Goal: Task Accomplishment & Management: Complete application form

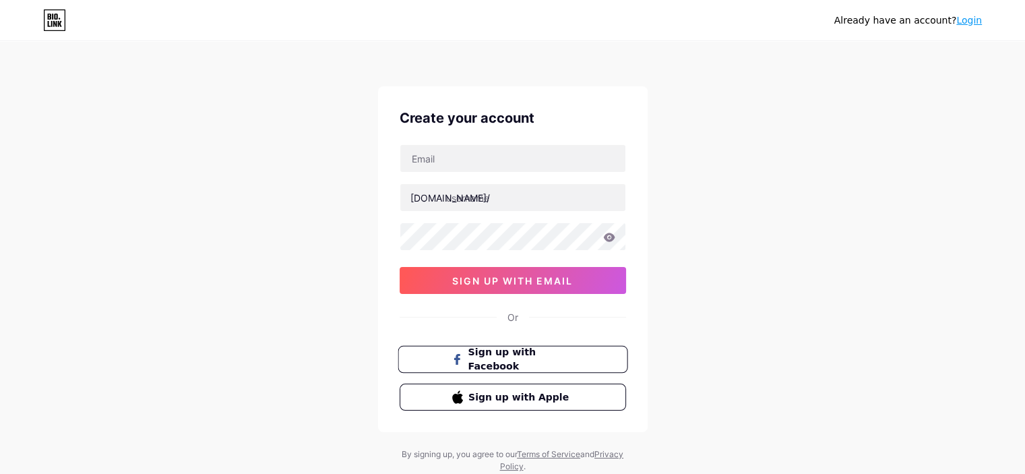
click at [497, 356] on span "Sign up with Facebook" at bounding box center [521, 359] width 106 height 29
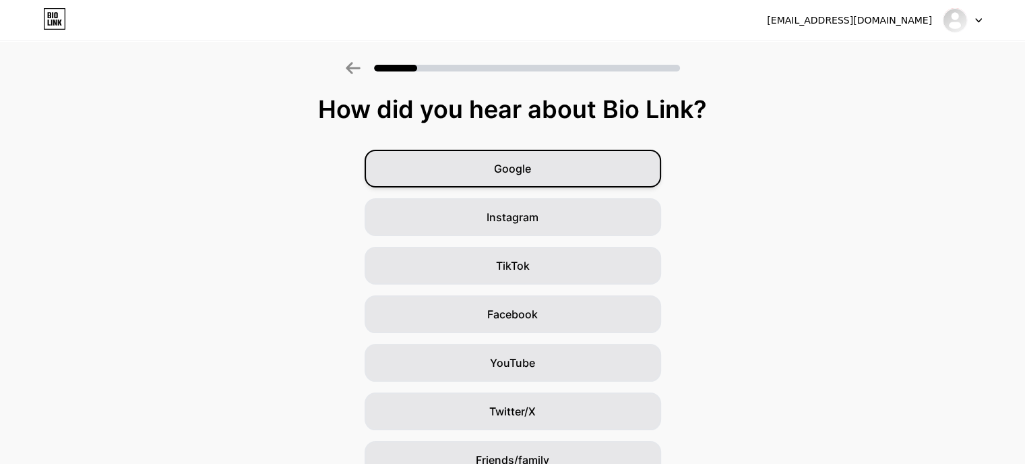
click at [547, 167] on div "Google" at bounding box center [513, 169] width 297 height 38
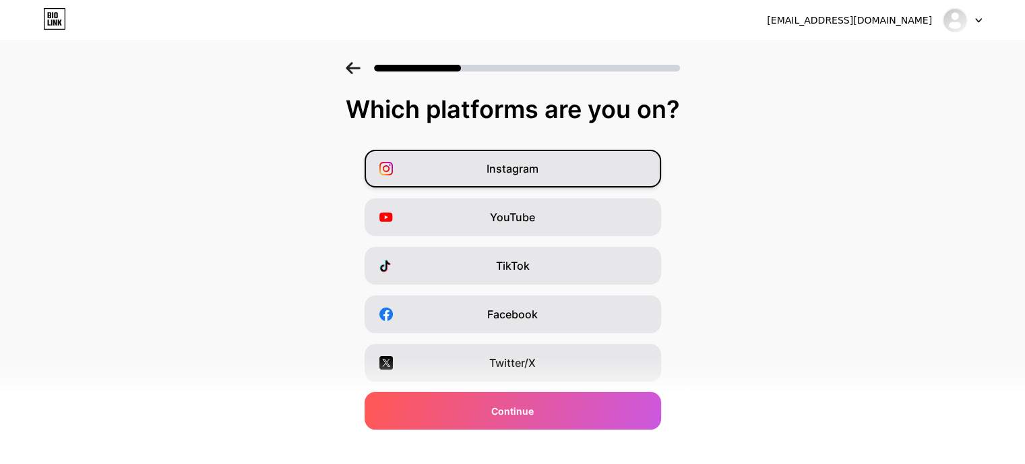
click at [557, 168] on div "Instagram" at bounding box center [513, 169] width 297 height 38
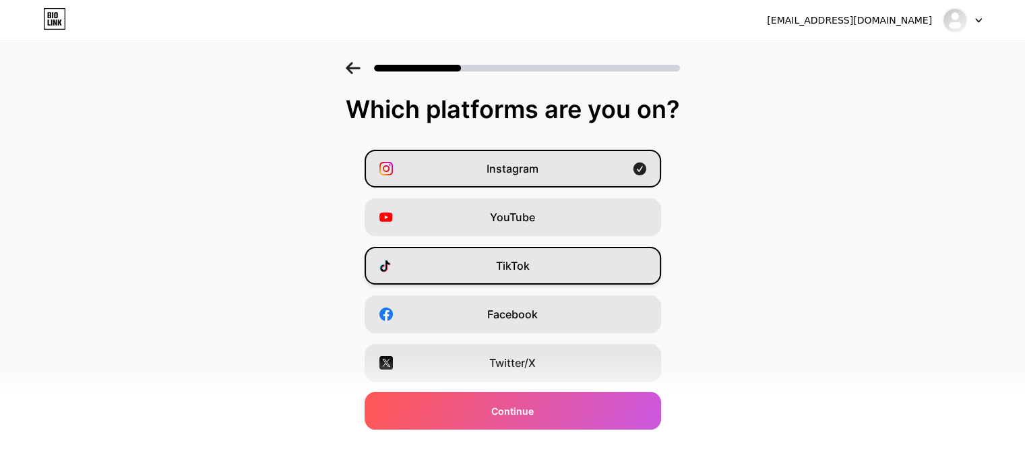
click at [539, 267] on div "TikTok" at bounding box center [513, 266] width 297 height 38
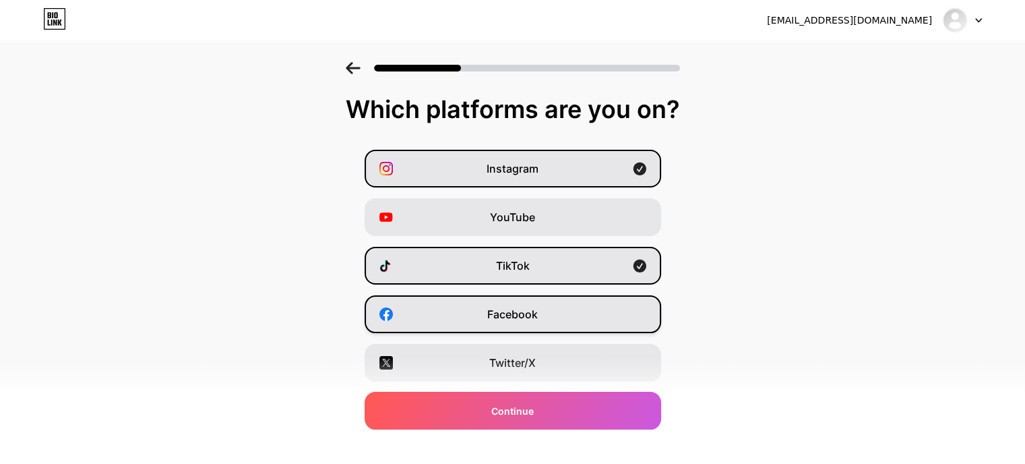
click at [544, 312] on div "Facebook" at bounding box center [513, 314] width 297 height 38
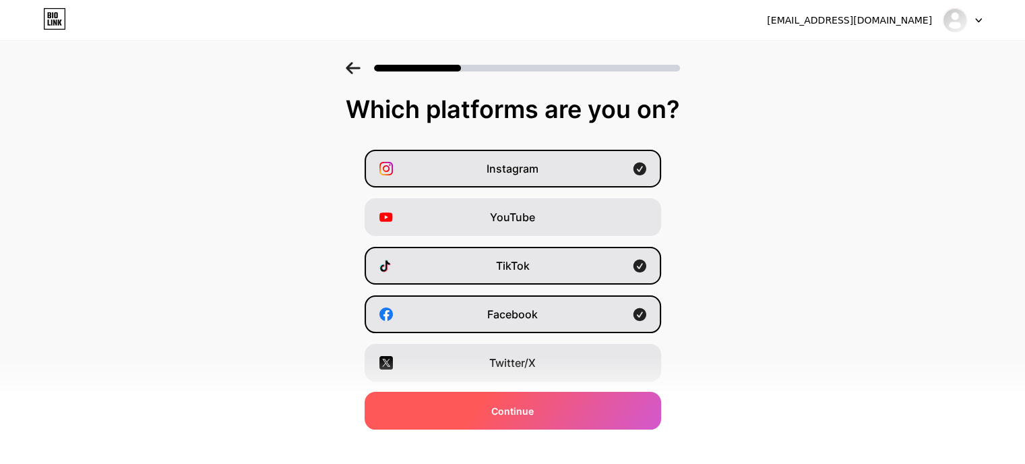
click at [551, 413] on div "Continue" at bounding box center [513, 411] width 297 height 38
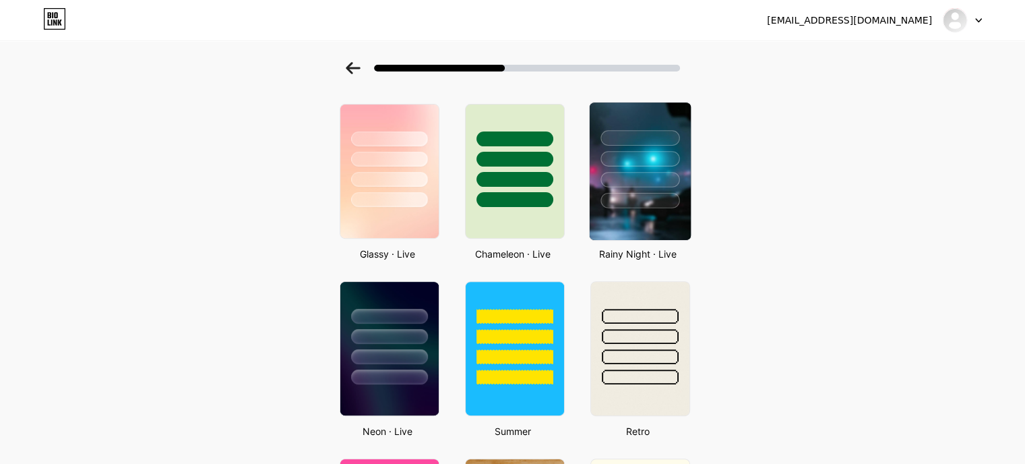
scroll to position [202, 0]
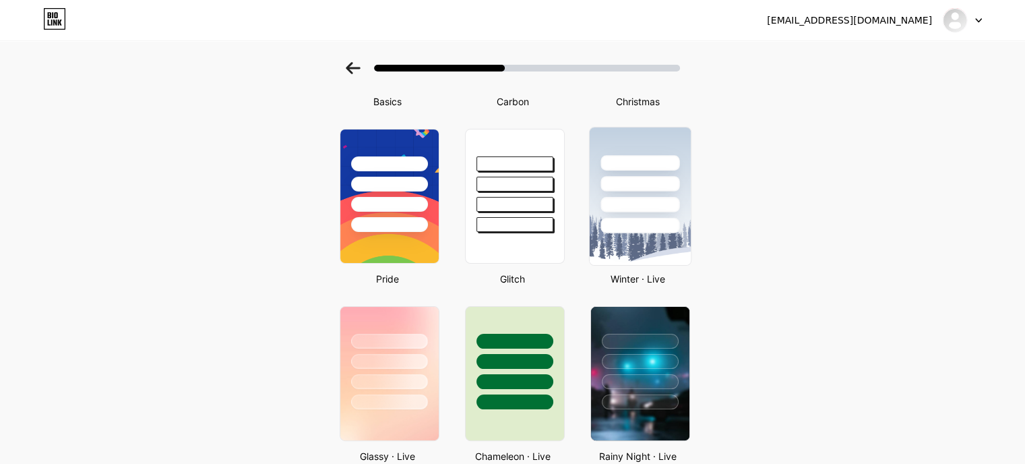
click at [650, 213] on div at bounding box center [639, 180] width 101 height 106
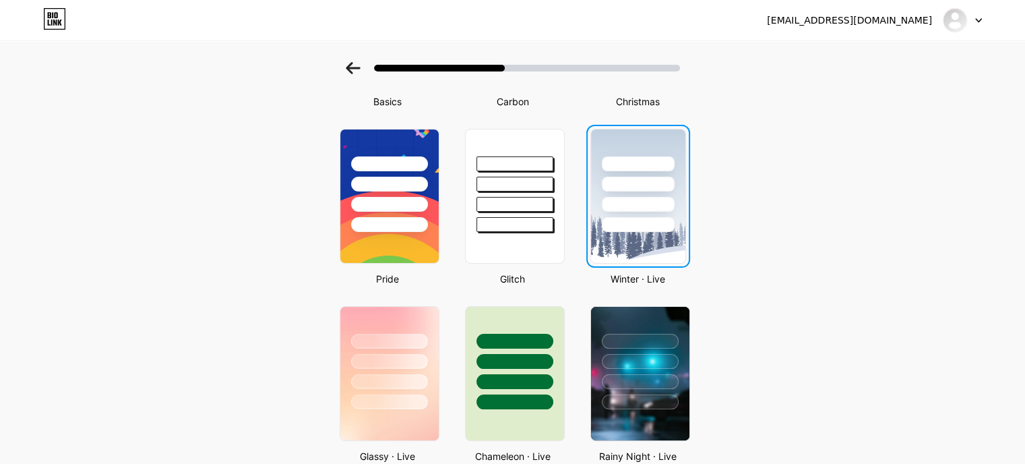
scroll to position [0, 0]
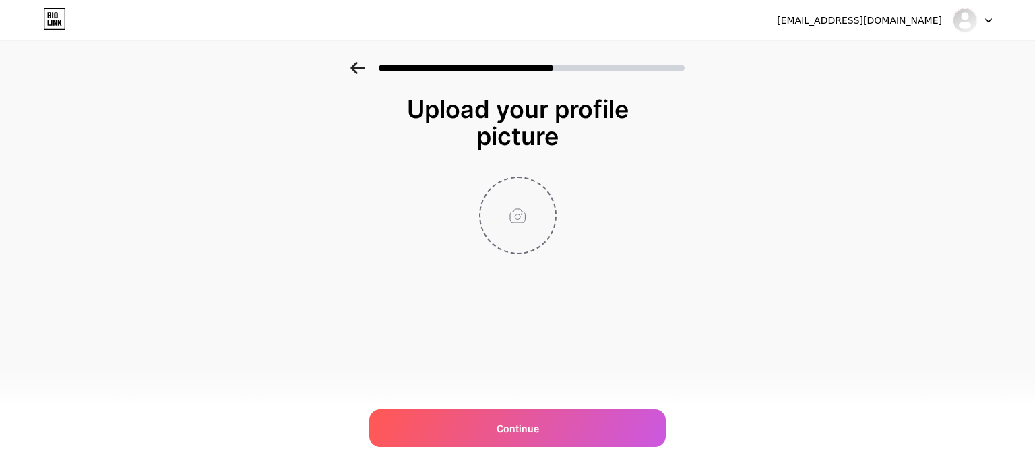
click at [535, 191] on input "file" at bounding box center [518, 215] width 75 height 75
click at [496, 206] on input "file" at bounding box center [518, 215] width 75 height 75
click at [523, 224] on input "file" at bounding box center [518, 215] width 75 height 75
type input "C:\fakepath\a93f9b9f-1166-4988-95d6-afbb4846fadc.jpg"
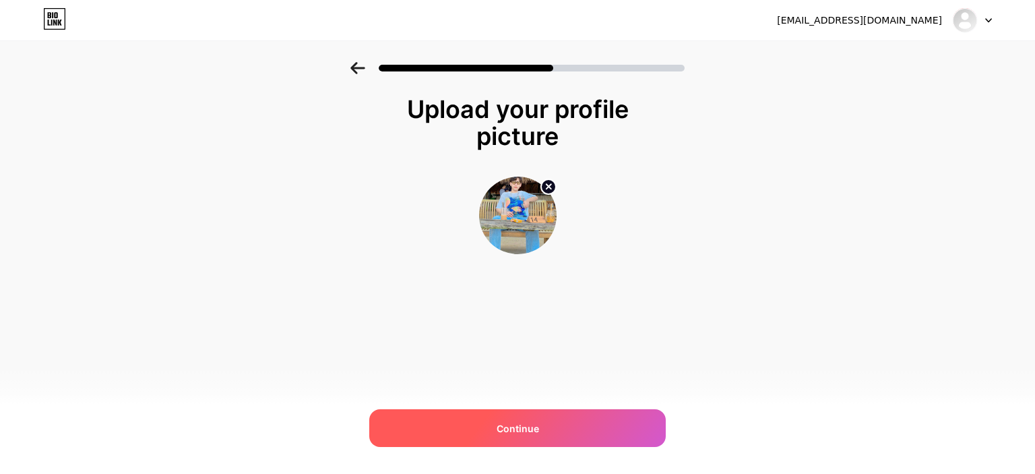
click at [522, 429] on span "Continue" at bounding box center [518, 428] width 42 height 14
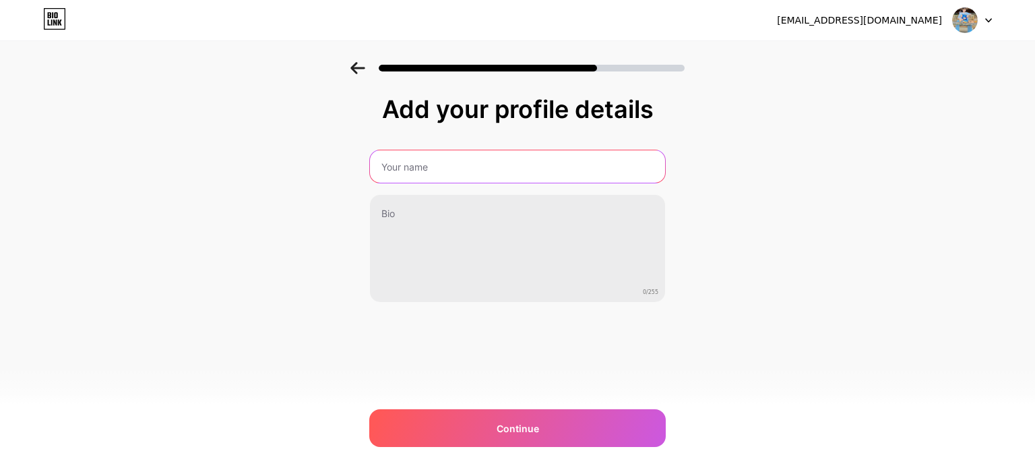
click at [477, 168] on input "text" at bounding box center [517, 166] width 295 height 32
type input "[PERSON_NAME]"
drag, startPoint x: 346, startPoint y: 172, endPoint x: 334, endPoint y: 172, distance: 12.1
click at [334, 172] on div "Add your profile details [PERSON_NAME] 0/255 Continue Error" at bounding box center [517, 216] width 1035 height 308
type input "[PERSON_NAME]"
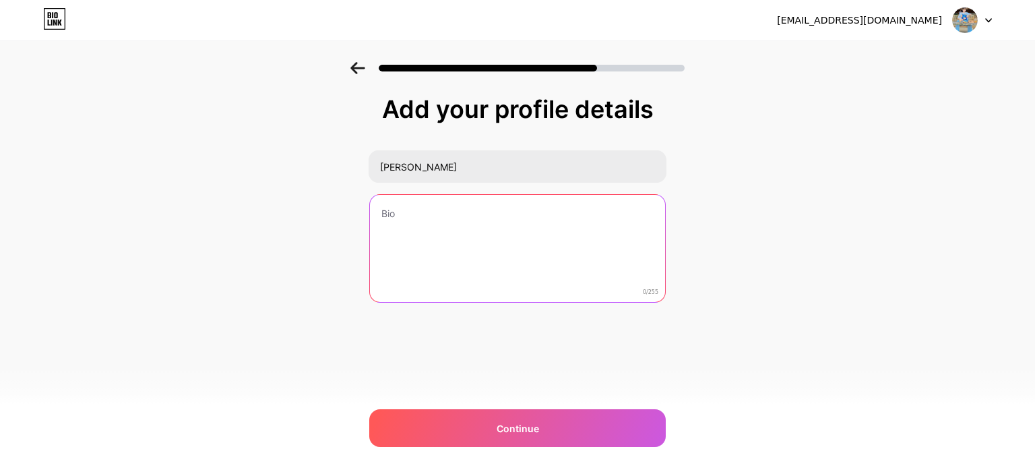
click at [429, 220] on textarea at bounding box center [517, 249] width 295 height 109
click at [423, 213] on textarea "Chuyên viên tư vấn BĐS" at bounding box center [518, 249] width 298 height 110
click at [442, 210] on textarea "Chuyên Viên tư vấn BĐS" at bounding box center [518, 249] width 298 height 110
click at [510, 208] on textarea "Chuyên Viên Tư vấn BĐS" at bounding box center [518, 249] width 298 height 110
click at [382, 204] on textarea "Chuyên Viên Tư vấn BĐS" at bounding box center [518, 249] width 298 height 110
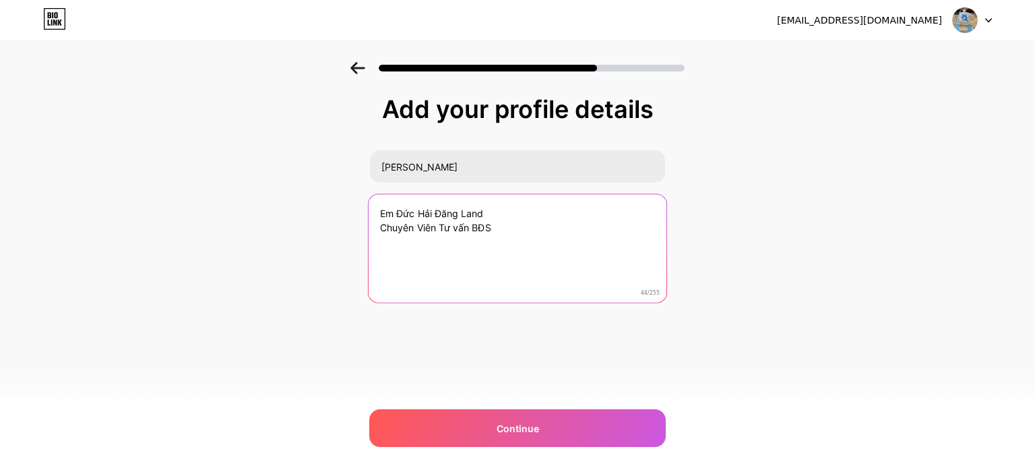
click at [504, 212] on textarea "Em Đức Hải Đăng Land Chuyên Viên Tư vấn BĐS" at bounding box center [518, 249] width 298 height 110
click at [504, 226] on textarea "Em Đức Hải Đăng Land Chuyên Viên Tư vấn BĐS" at bounding box center [518, 249] width 298 height 110
click at [415, 241] on textarea "Em Đức Hải Đăng Land Chuyên Viên Tư vấn BĐS [GEOGRAPHIC_DATA] 1, [GEOGRAPHIC_DA…" at bounding box center [518, 249] width 298 height 110
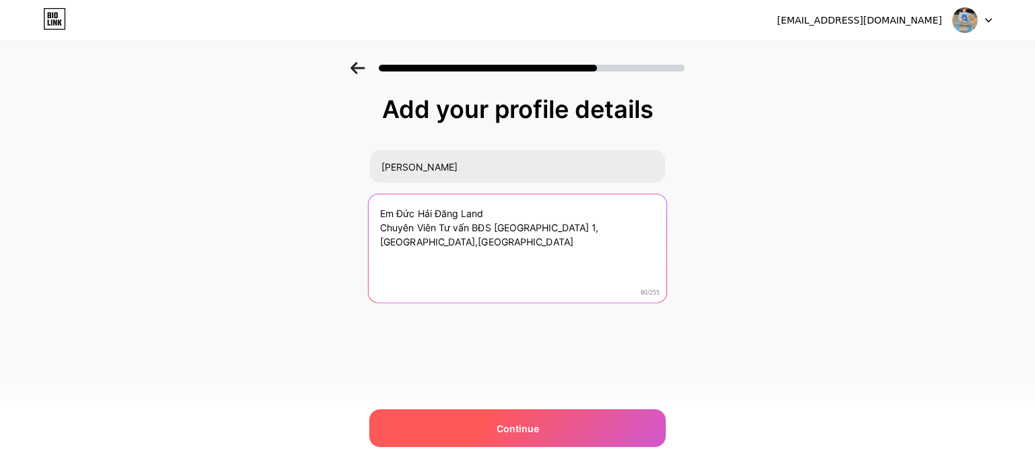
type textarea "Em Đức Hải Đăng Land Chuyên Viên Tư vấn BĐS [GEOGRAPHIC_DATA] 1, [GEOGRAPHIC_DA…"
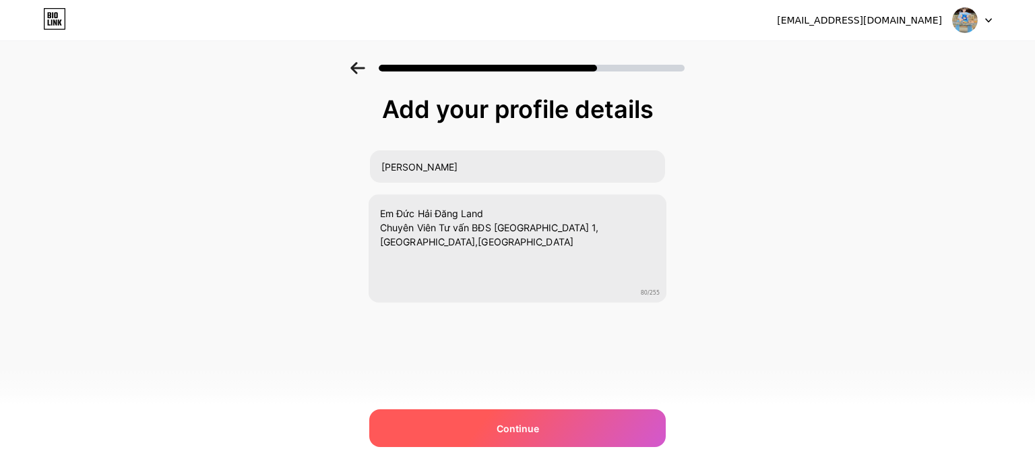
click at [463, 425] on div "Continue" at bounding box center [517, 428] width 297 height 38
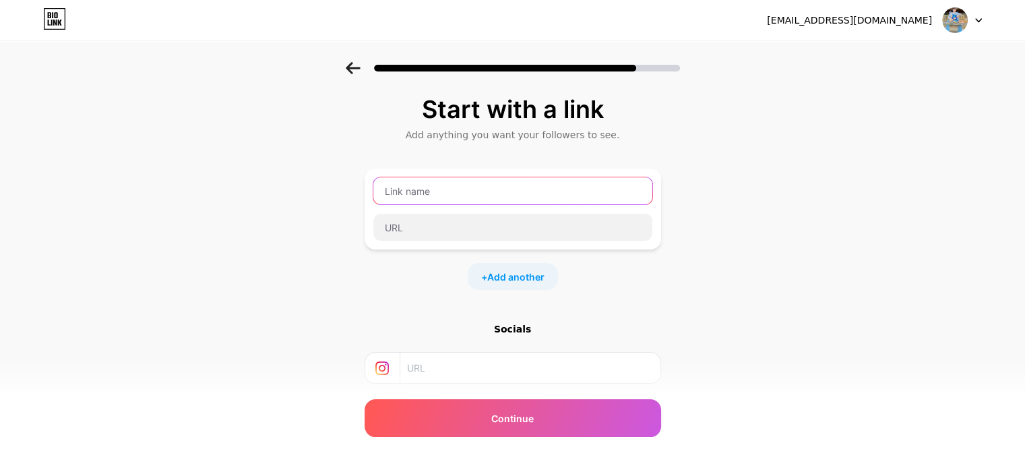
click at [428, 193] on input "text" at bounding box center [512, 190] width 279 height 27
paste input "[URL][DOMAIN_NAME]"
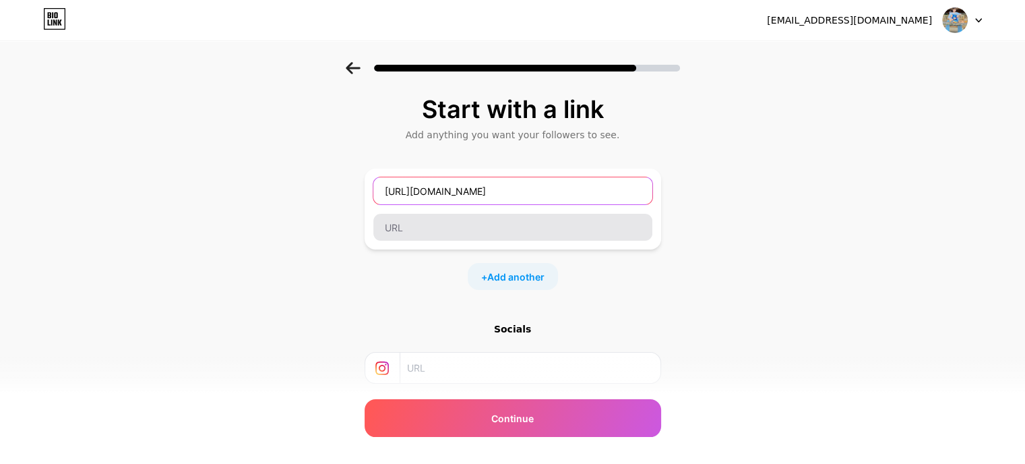
type input "[URL][DOMAIN_NAME]"
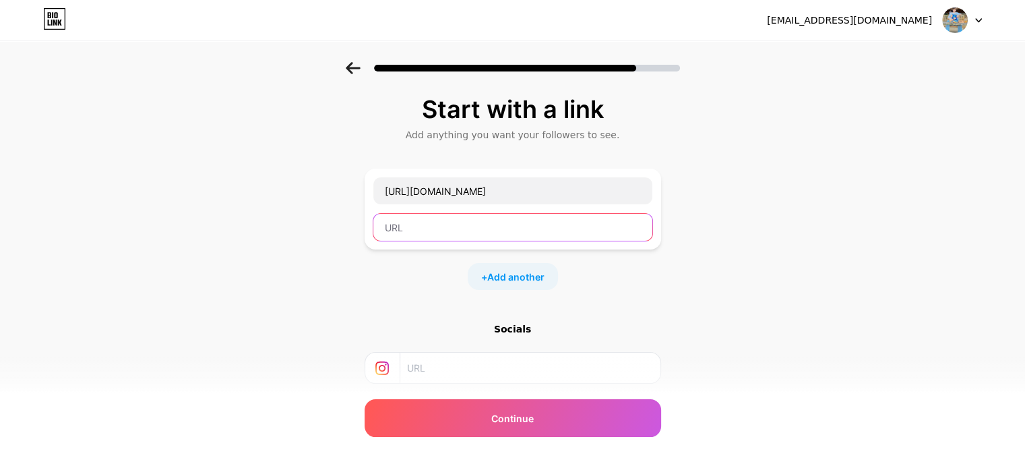
click at [473, 233] on input "text" at bounding box center [512, 227] width 279 height 27
click at [816, 195] on div "Start with a link Add anything you want your followers to see. [URL][DOMAIN_NAM…" at bounding box center [512, 299] width 1025 height 474
click at [812, 179] on div "Start with a link Add anything you want your followers to see. [URL][DOMAIN_NAM…" at bounding box center [512, 299] width 1025 height 474
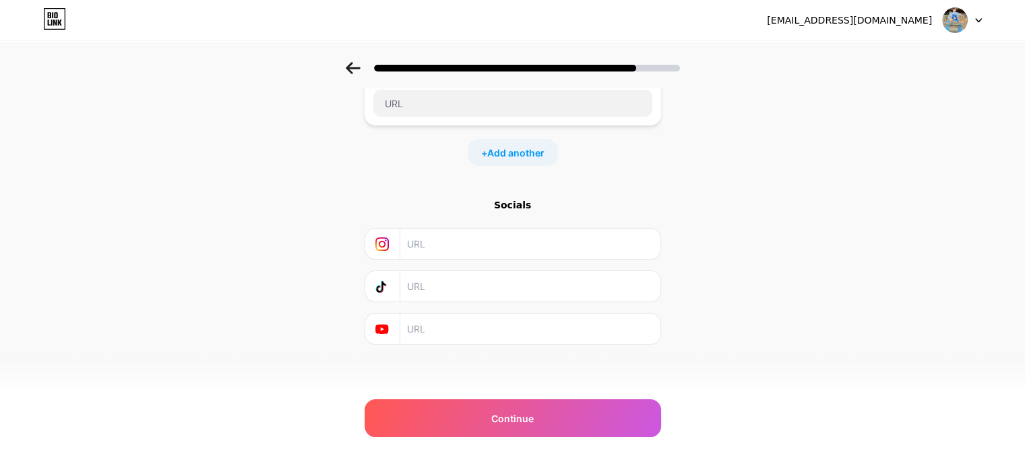
click at [453, 239] on input "text" at bounding box center [529, 244] width 245 height 30
paste input "[URL][DOMAIN_NAME]"
type input "[URL][DOMAIN_NAME]"
click at [719, 253] on div "Start with a link Add anything you want your followers to see. [URL][DOMAIN_NAM…" at bounding box center [512, 175] width 1025 height 474
paste input "[URL][DOMAIN_NAME]"
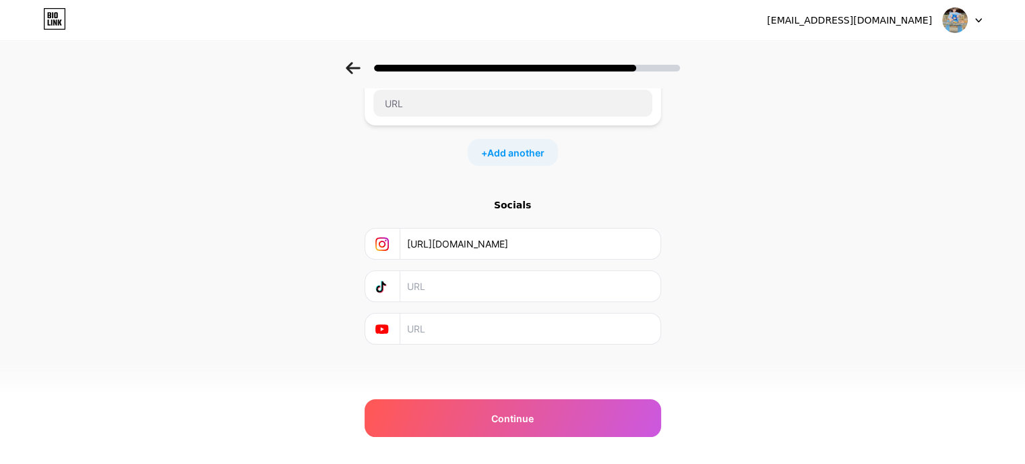
type input "[URL][DOMAIN_NAME]"
click at [680, 162] on div "Start with a link Add anything you want your followers to see. [URL][DOMAIN_NAM…" at bounding box center [512, 175] width 1025 height 474
click at [485, 300] on div at bounding box center [513, 286] width 297 height 32
click at [450, 280] on input "text" at bounding box center [529, 286] width 245 height 30
paste input "[URL][DOMAIN_NAME]"
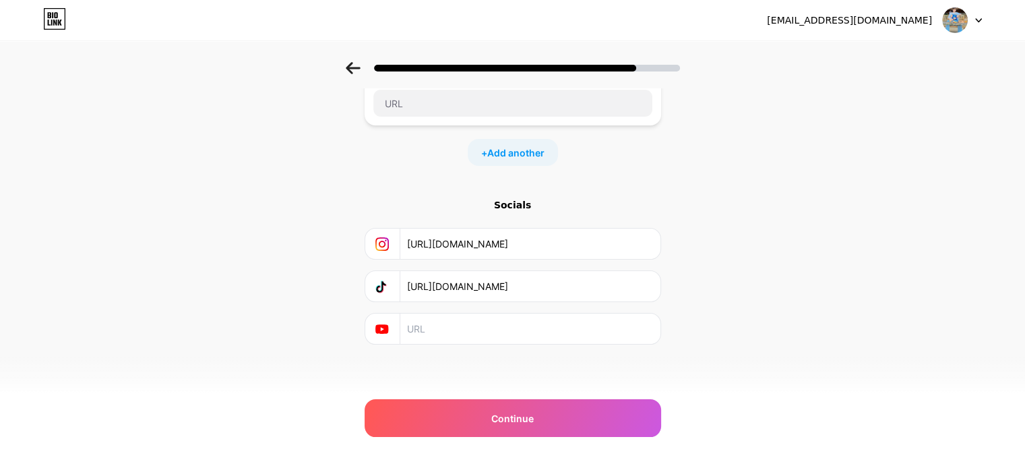
scroll to position [0, 0]
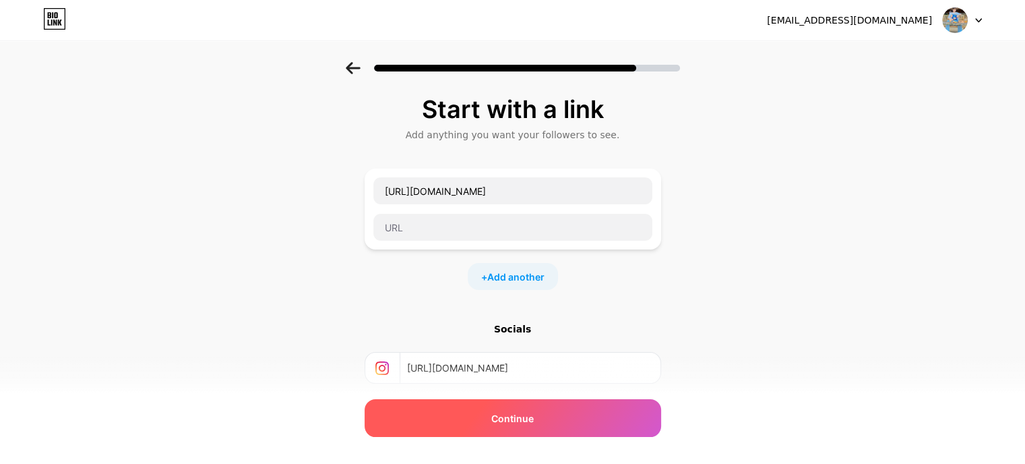
type input "[URL][DOMAIN_NAME]"
click at [485, 425] on div "Continue" at bounding box center [513, 418] width 297 height 38
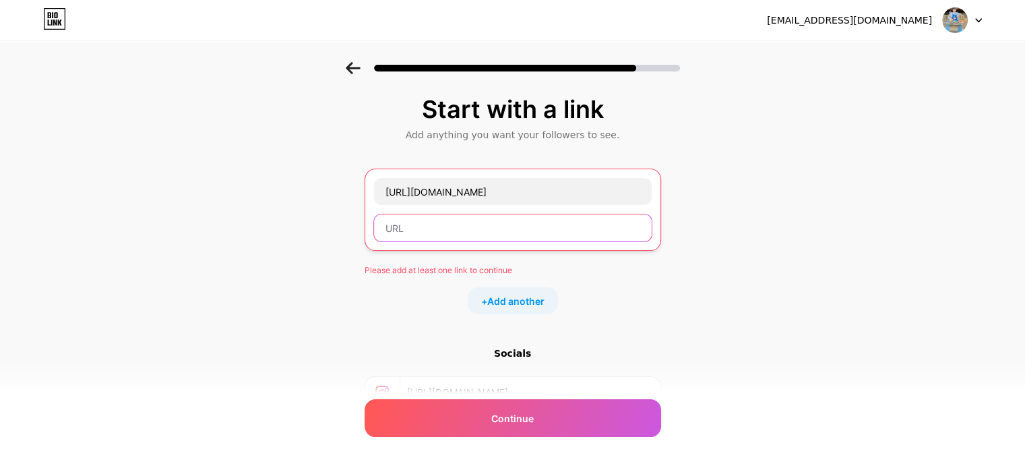
click at [444, 220] on input "text" at bounding box center [513, 227] width 278 height 27
click at [804, 202] on div "Start with a link Add anything you want your followers to see. [URL][DOMAIN_NAM…" at bounding box center [512, 311] width 1025 height 498
click at [547, 230] on input "text" at bounding box center [513, 227] width 278 height 27
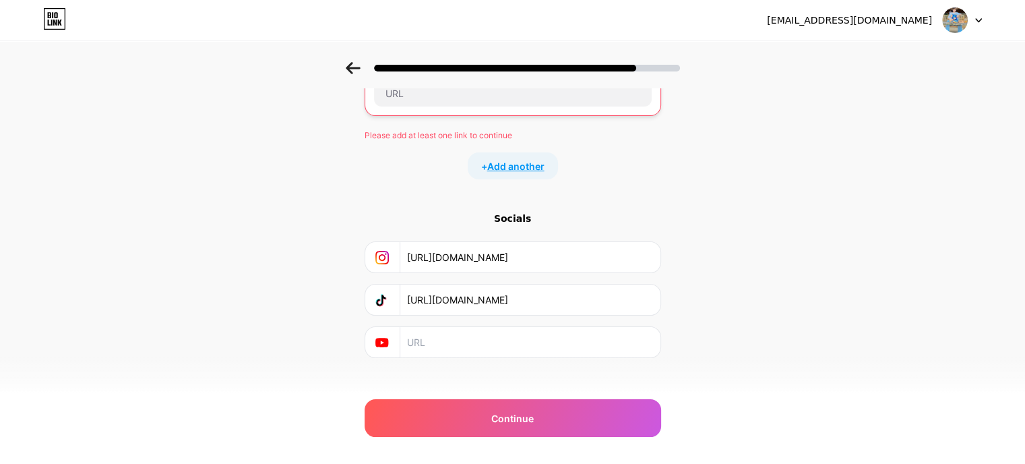
click at [522, 167] on span "Add another" at bounding box center [515, 166] width 57 height 14
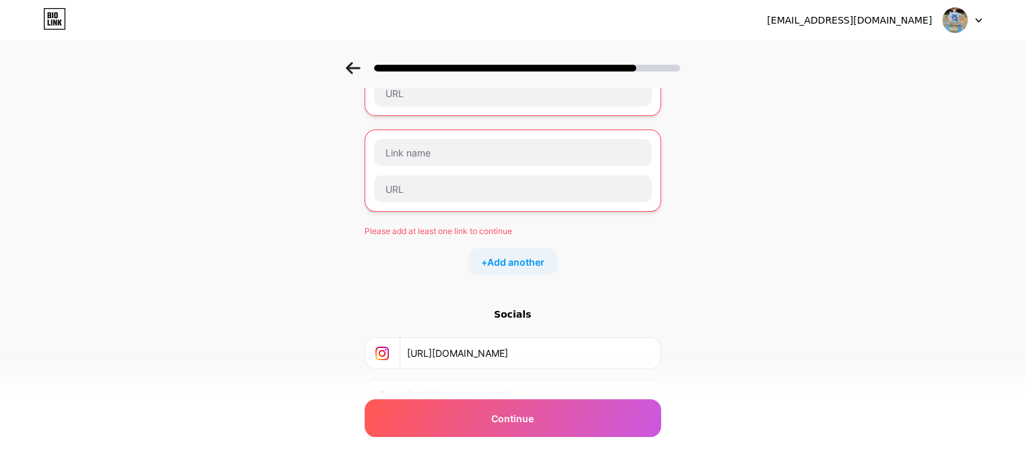
click at [784, 201] on div "Start with a link Add anything you want your followers to see. [URL][DOMAIN_NAM…" at bounding box center [512, 224] width 1025 height 594
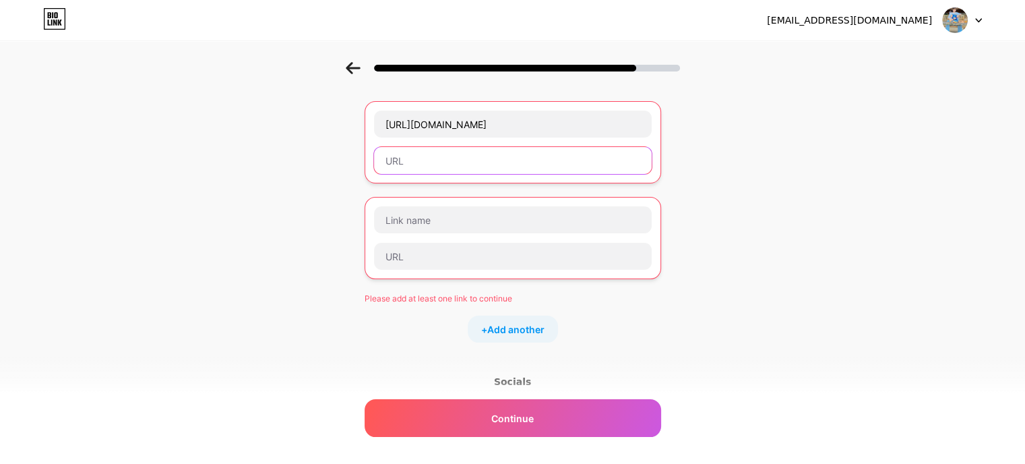
click at [456, 162] on input "text" at bounding box center [513, 160] width 278 height 27
paste input "[URL][DOMAIN_NAME]"
type input "[URL][DOMAIN_NAME]"
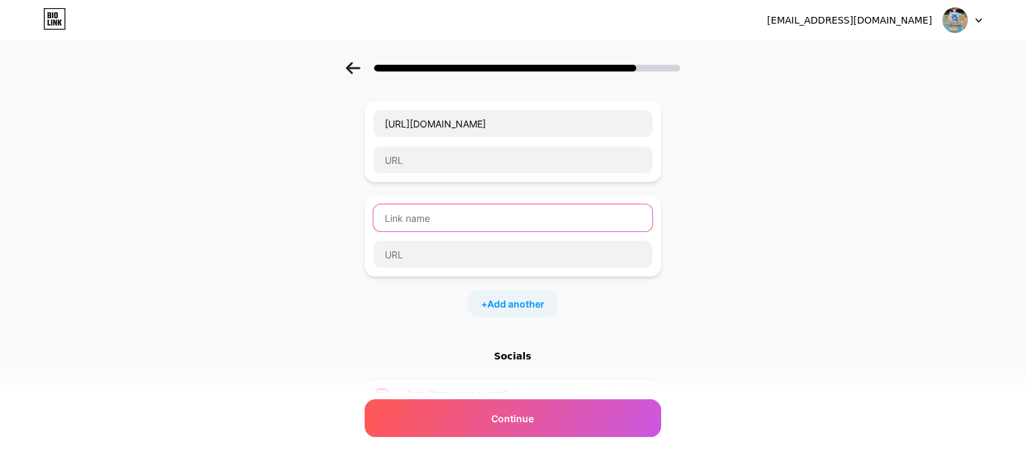
click at [429, 220] on input "text" at bounding box center [512, 217] width 279 height 27
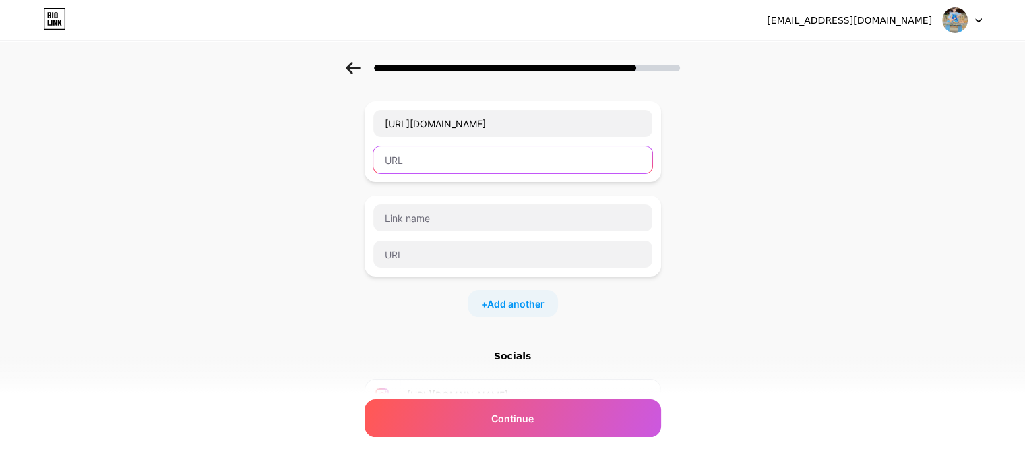
click at [425, 158] on input "text" at bounding box center [512, 159] width 279 height 27
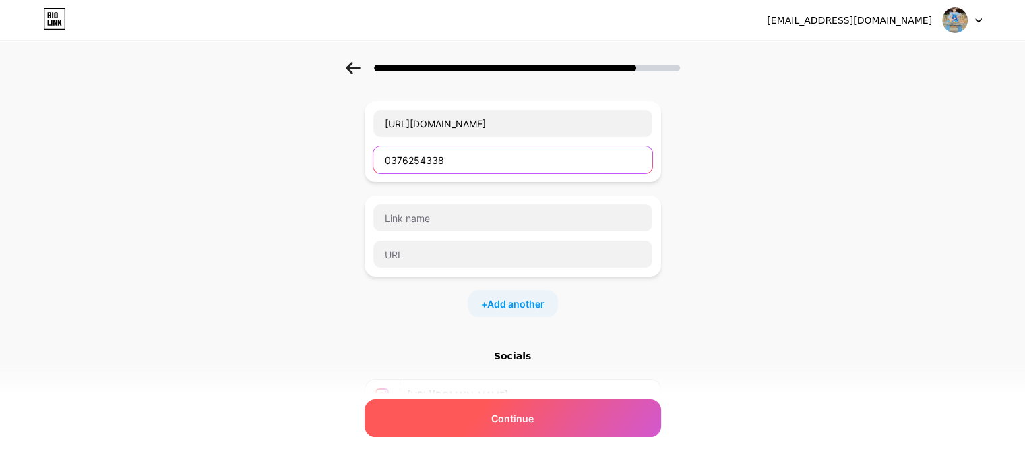
type input "0376254338"
click at [489, 422] on div "Continue" at bounding box center [513, 418] width 297 height 38
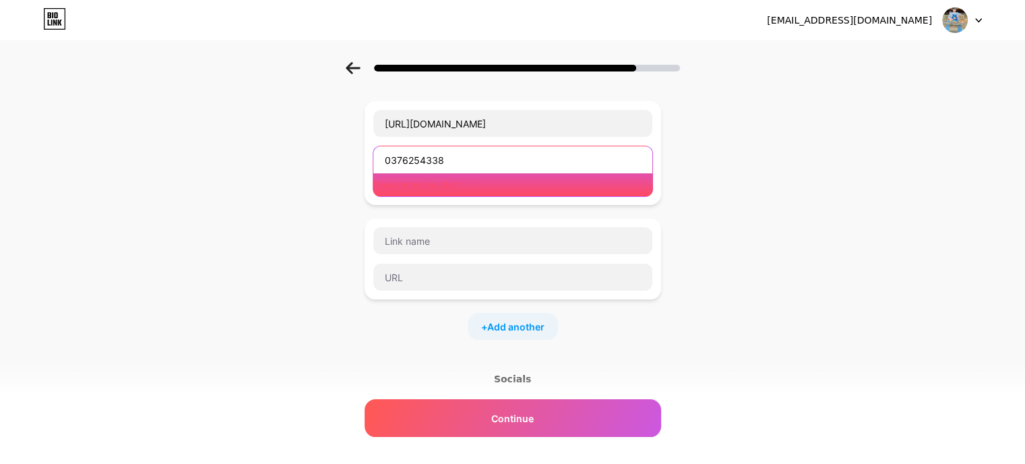
drag, startPoint x: 467, startPoint y: 155, endPoint x: 287, endPoint y: 161, distance: 180.1
click at [287, 161] on div "Start with a link Add anything you want your followers to see. [URL][DOMAIN_NAM…" at bounding box center [512, 290] width 1025 height 591
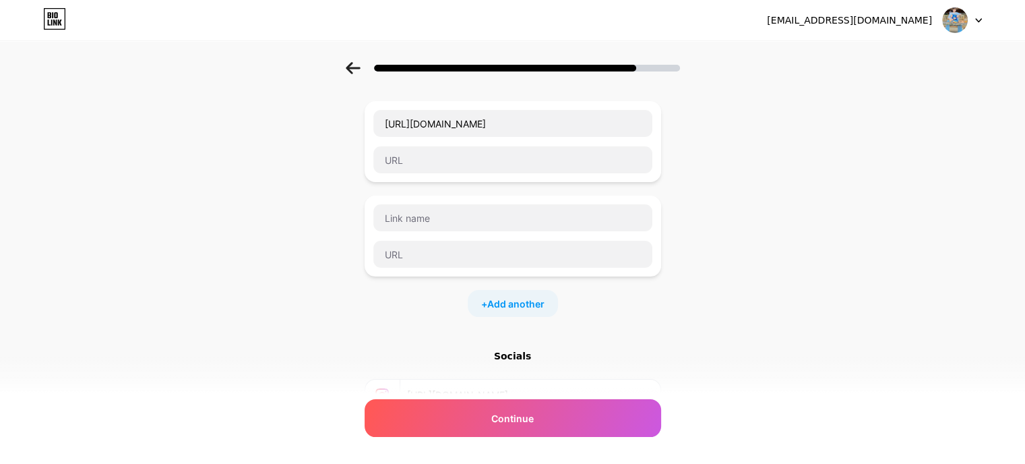
click at [772, 189] on div "Start with a link Add anything you want your followers to see. [URL][DOMAIN_NAM…" at bounding box center [512, 279] width 1025 height 568
drag, startPoint x: 607, startPoint y: 121, endPoint x: 268, endPoint y: 121, distance: 339.8
click at [268, 121] on div "Start with a link Add anything you want your followers to see. [URL][DOMAIN_NAM…" at bounding box center [512, 279] width 1025 height 568
click at [762, 147] on div "Start with a link Add anything you want your followers to see. + Add another So…" at bounding box center [512, 279] width 1025 height 568
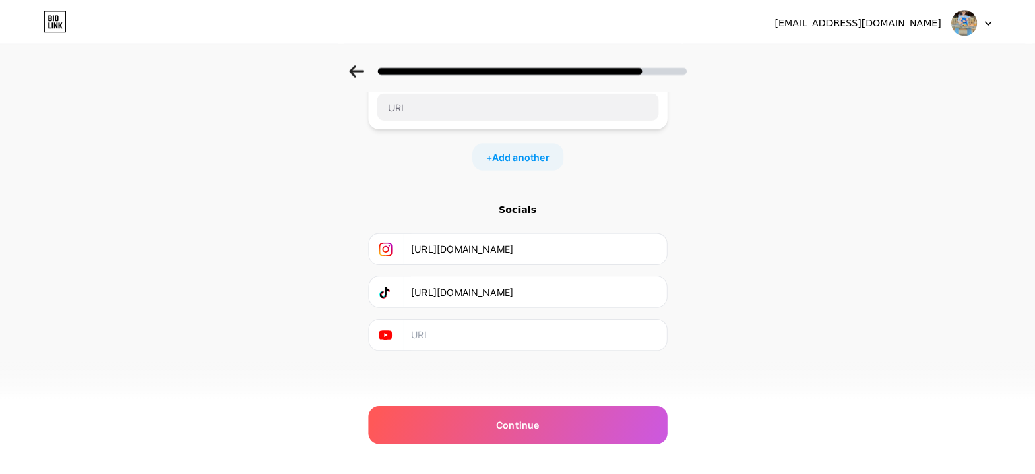
scroll to position [0, 0]
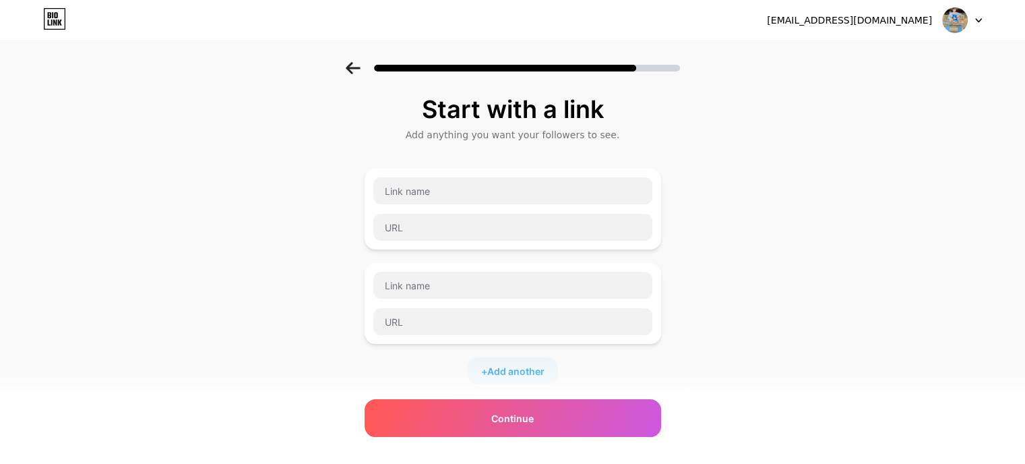
click at [357, 69] on icon at bounding box center [353, 68] width 15 height 12
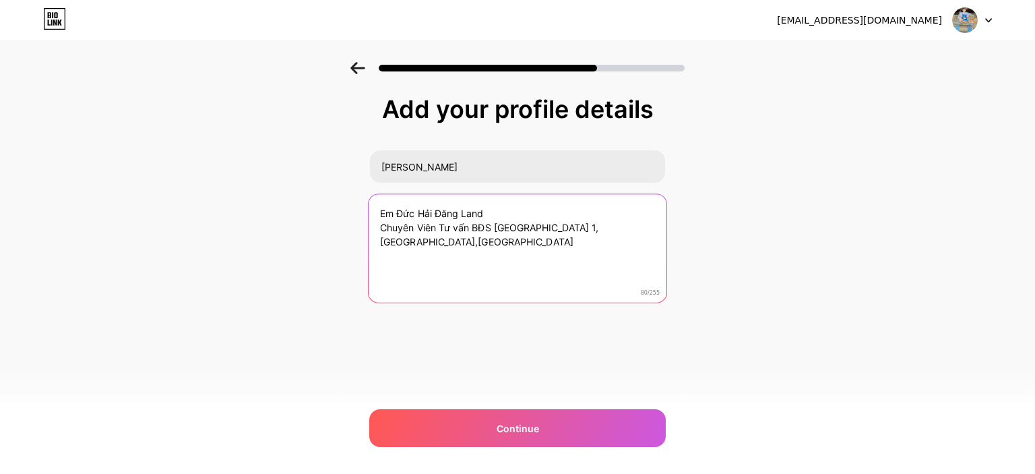
drag, startPoint x: 414, startPoint y: 247, endPoint x: 349, endPoint y: 203, distance: 78.2
click at [349, 203] on div "Add your profile details [PERSON_NAME] [PERSON_NAME] Đăng Land Chuyên Viên Tư v…" at bounding box center [517, 216] width 1035 height 308
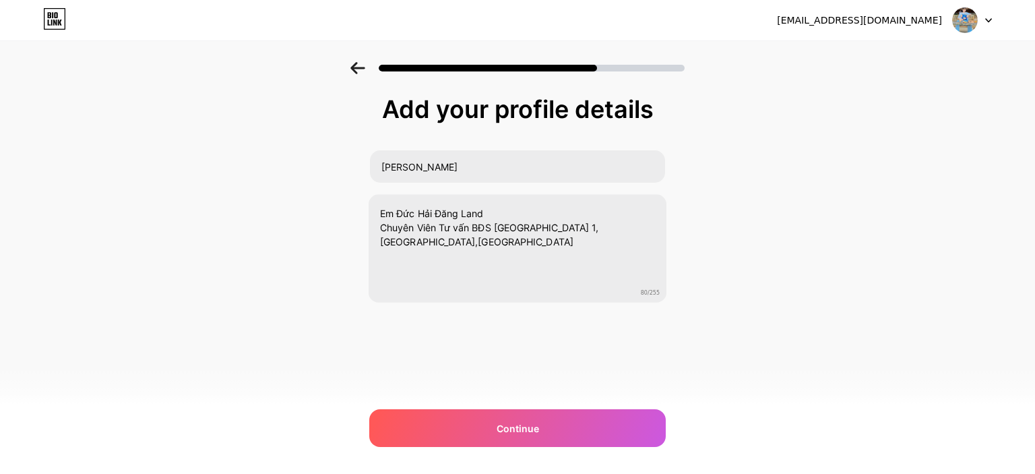
click at [355, 65] on icon at bounding box center [358, 68] width 14 height 12
